Goal: Navigation & Orientation: Find specific page/section

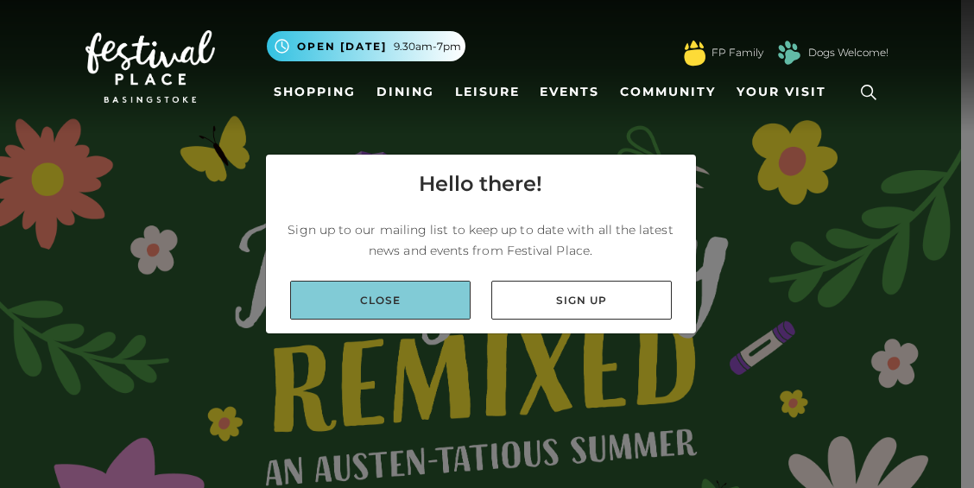
click at [396, 293] on link "Close" at bounding box center [380, 300] width 180 height 39
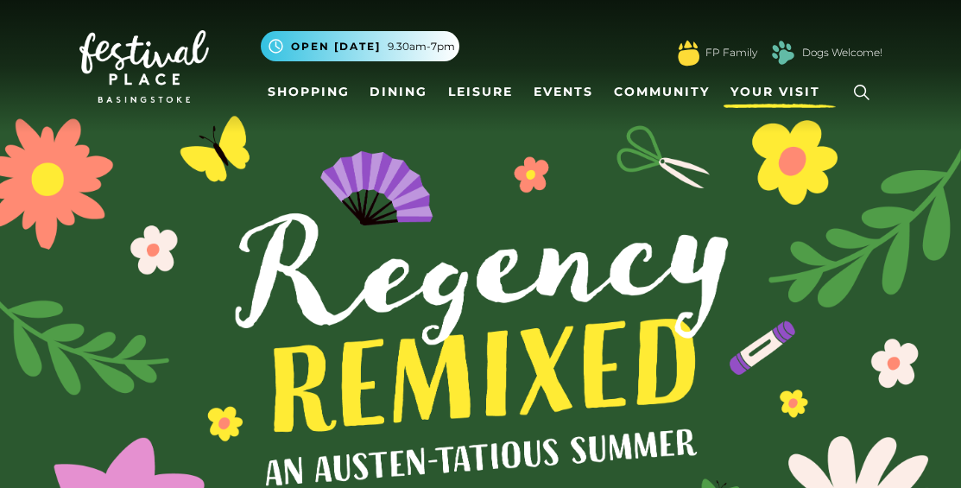
click at [796, 96] on span "Your Visit" at bounding box center [776, 92] width 90 height 18
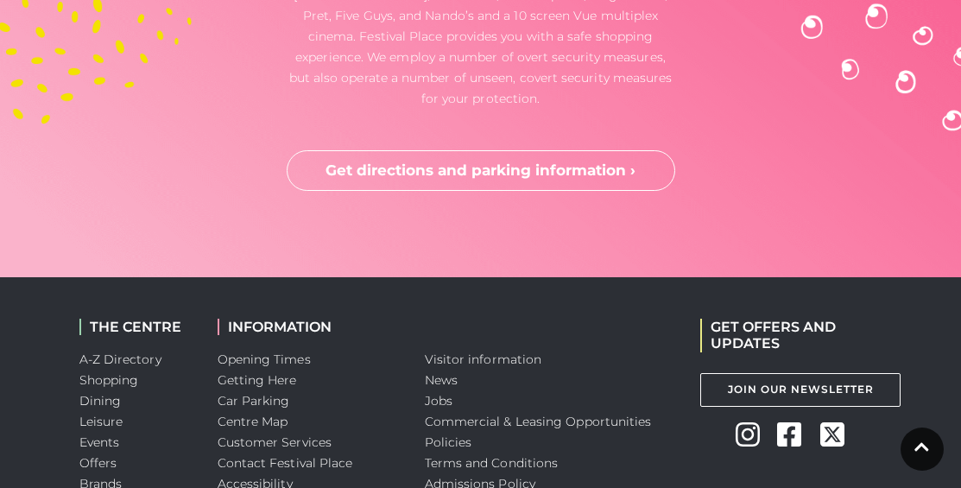
scroll to position [4716, 0]
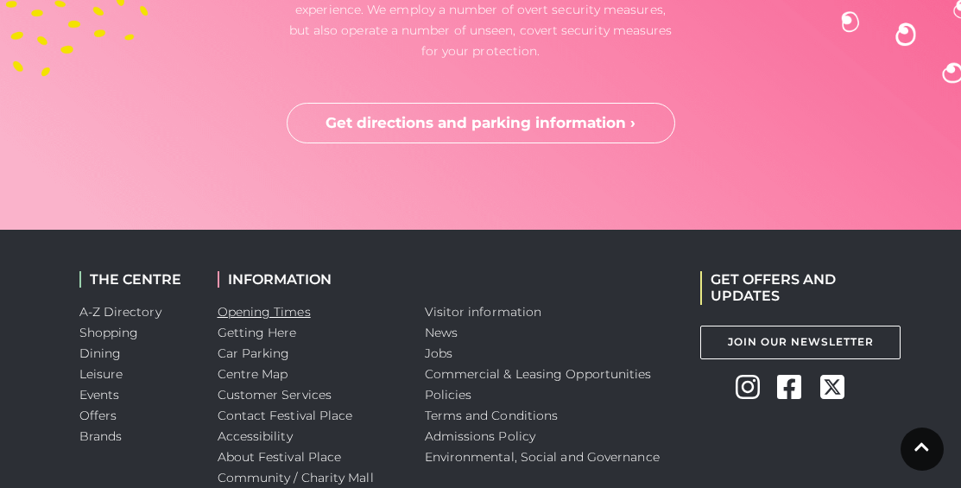
click at [256, 304] on link "Opening Times" at bounding box center [264, 312] width 93 height 16
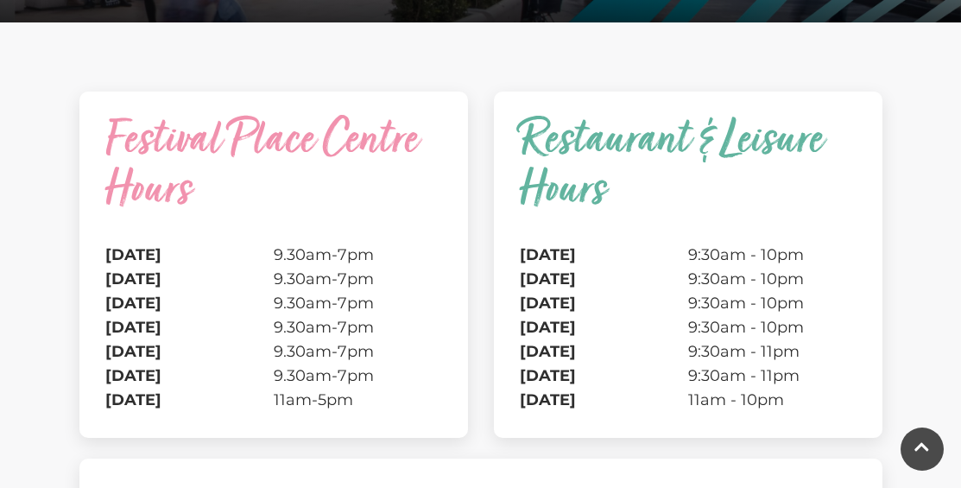
scroll to position [452, 0]
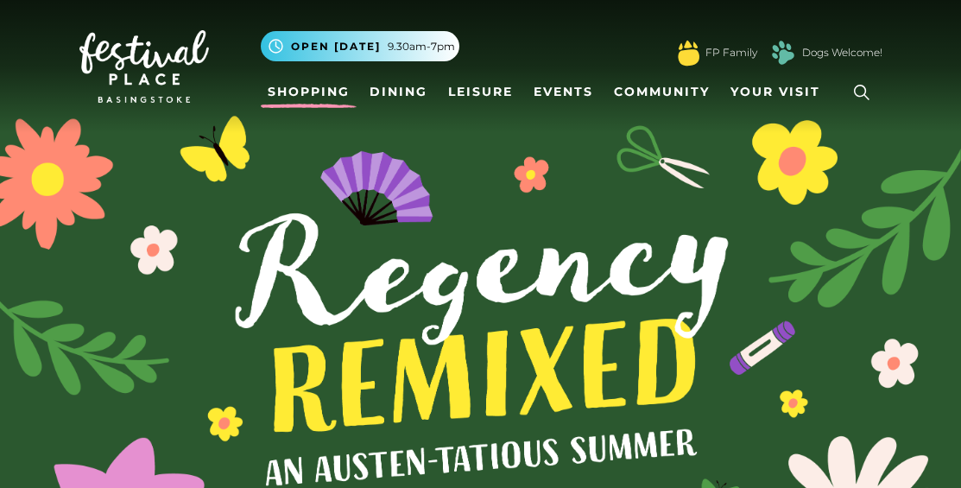
click at [320, 95] on link "Shopping" at bounding box center [309, 92] width 96 height 32
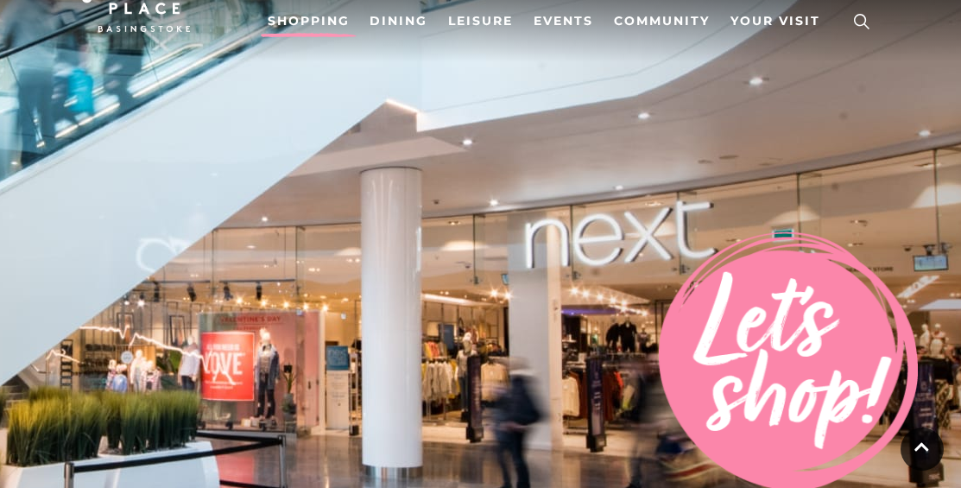
scroll to position [10, 0]
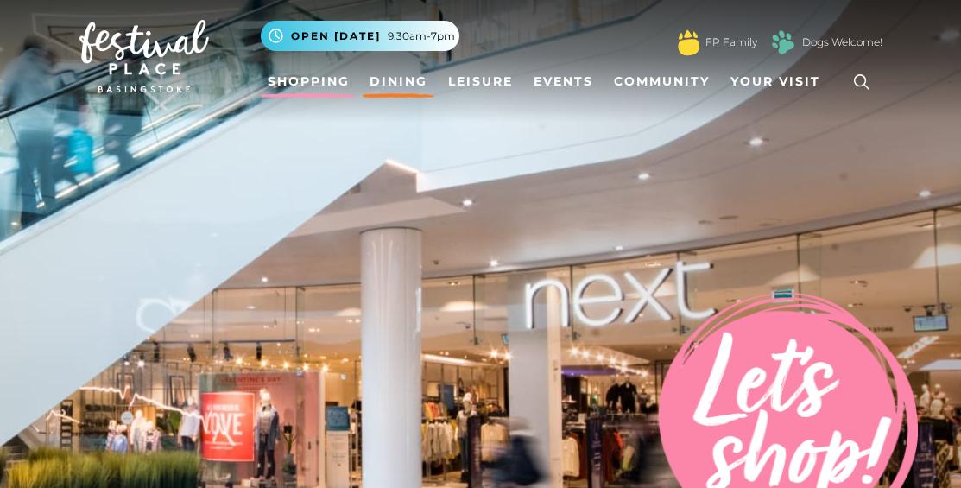
click at [386, 87] on link "Dining" at bounding box center [399, 82] width 72 height 32
